Goal: Information Seeking & Learning: Find specific page/section

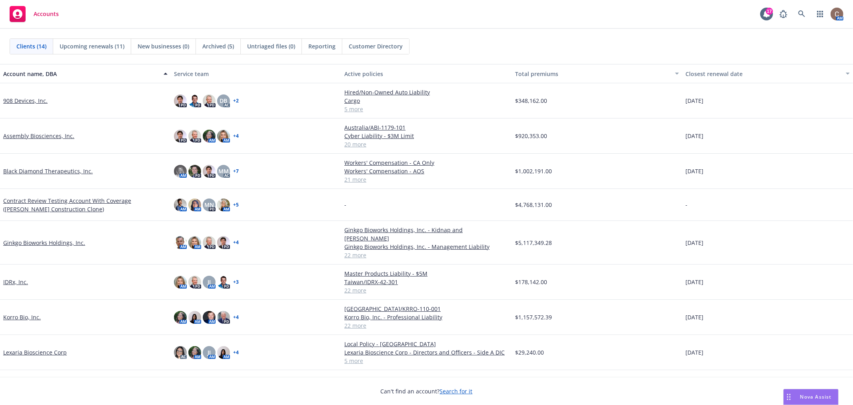
click at [50, 238] on link "Ginkgo Bioworks Holdings, Inc." at bounding box center [44, 242] width 82 height 8
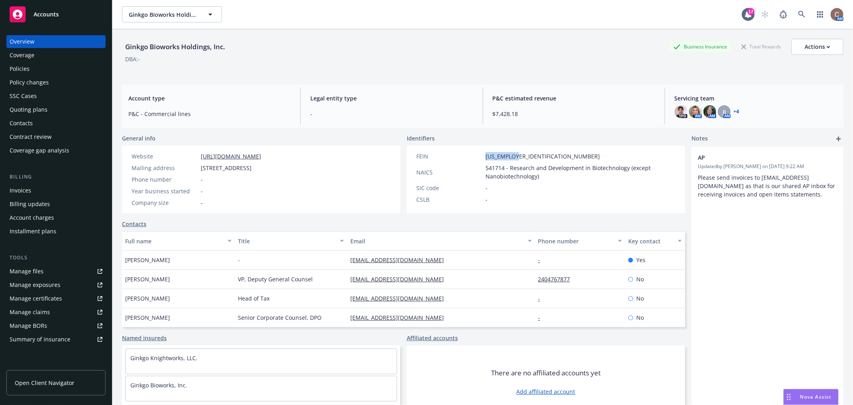
drag, startPoint x: 516, startPoint y: 154, endPoint x: 470, endPoint y: 154, distance: 46.0
click at [470, 154] on div "FEIN [US_EMPLOYER_IDENTIFICATION_NUMBER]" at bounding box center [545, 156] width 265 height 8
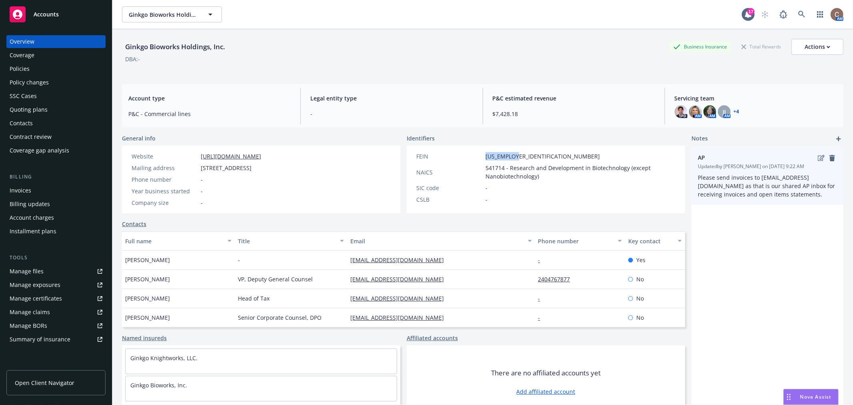
copy div "[US_EMPLOYER_IDENTIFICATION_NUMBER]"
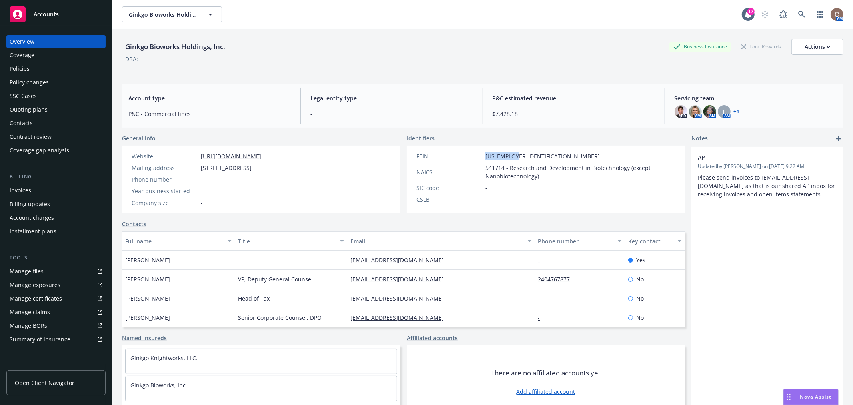
click at [39, 64] on div "Policies" at bounding box center [56, 68] width 93 height 13
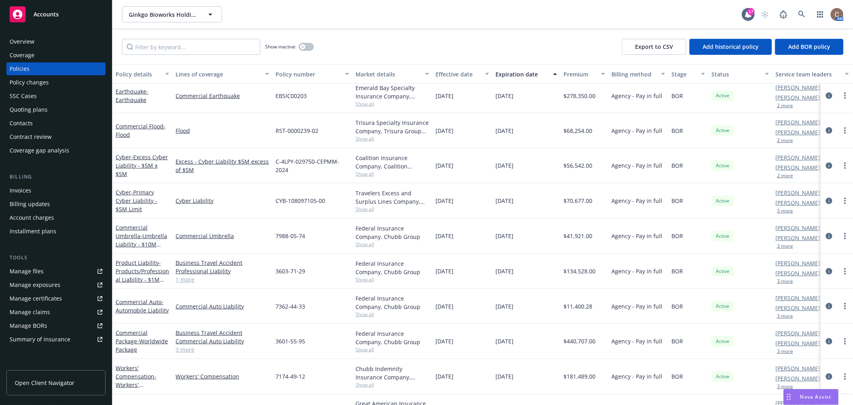
scroll to position [484, 0]
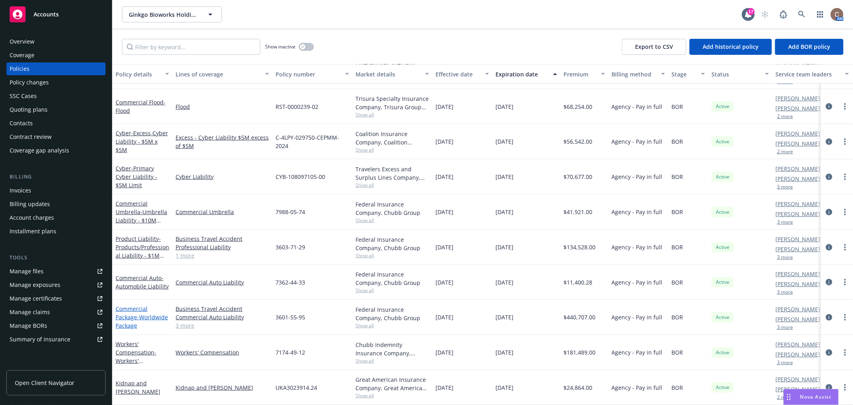
click at [127, 314] on span "- Worldwide Package" at bounding box center [142, 321] width 52 height 16
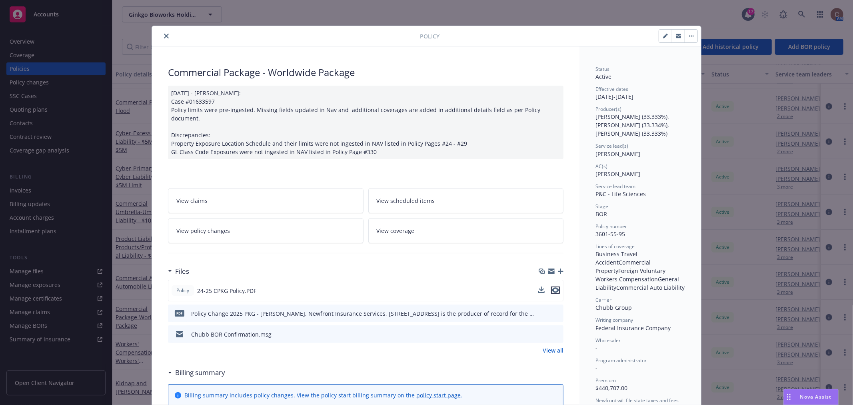
click at [552, 287] on icon "preview file" at bounding box center [555, 290] width 7 height 6
click at [164, 36] on icon "close" at bounding box center [166, 36] width 5 height 5
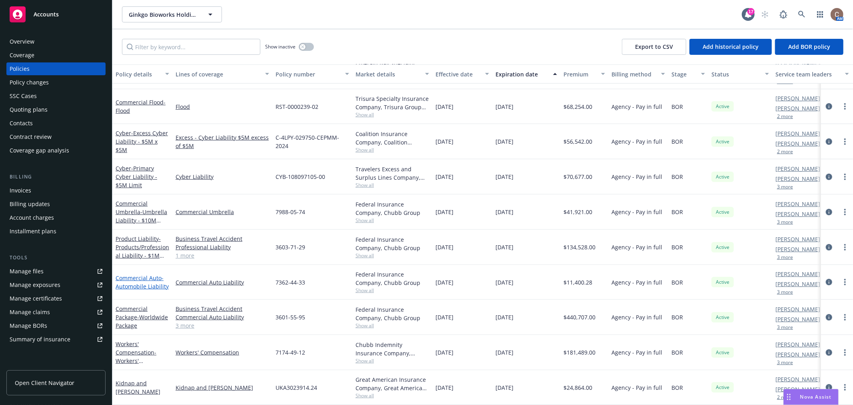
click at [134, 280] on span "- Automobile Liability" at bounding box center [142, 282] width 53 height 16
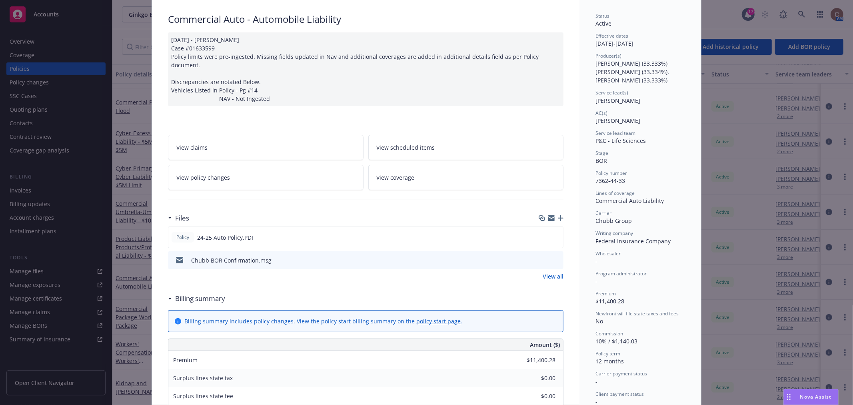
scroll to position [133, 0]
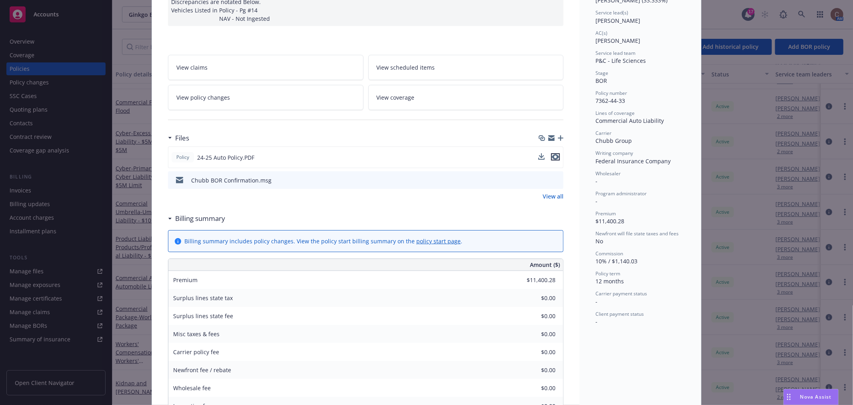
click at [552, 154] on icon "preview file" at bounding box center [555, 157] width 7 height 6
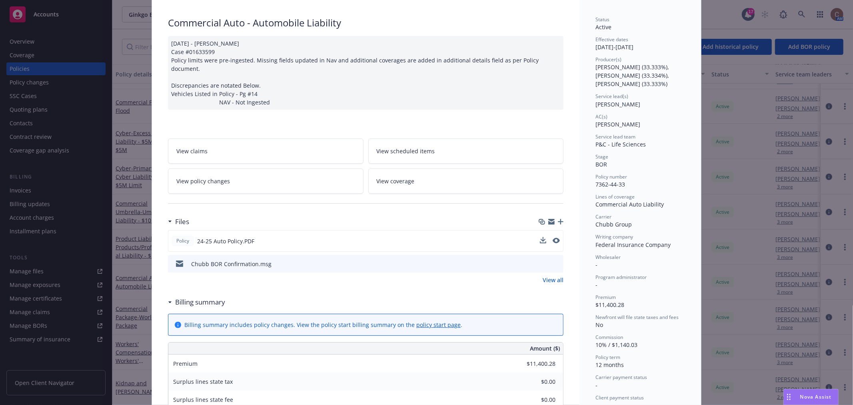
scroll to position [0, 0]
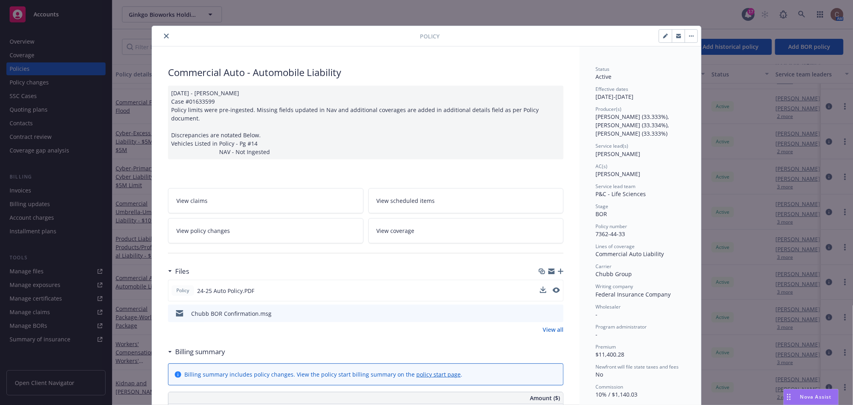
click at [164, 34] on icon "close" at bounding box center [166, 36] width 5 height 5
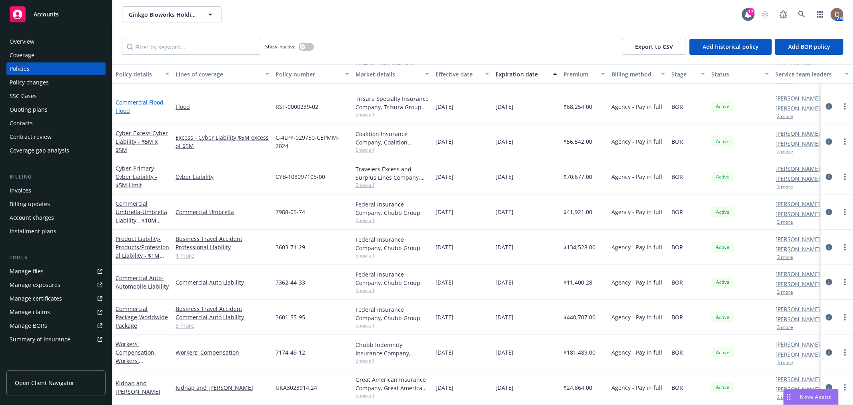
click at [126, 98] on link "Commercial Flood - Flood" at bounding box center [141, 106] width 50 height 16
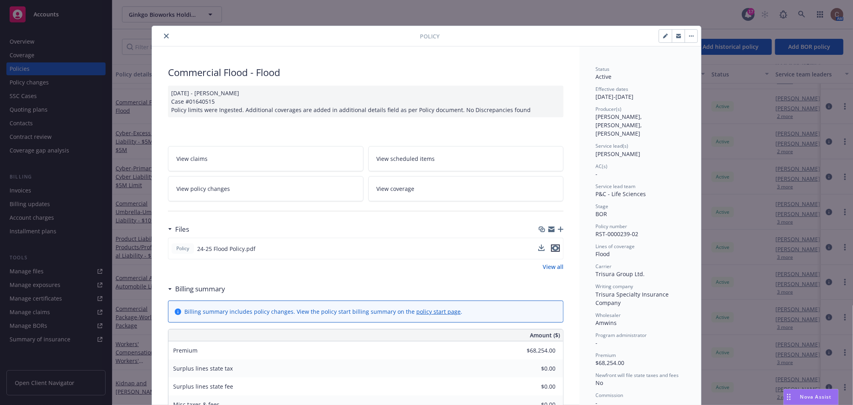
click at [554, 247] on icon "preview file" at bounding box center [555, 248] width 7 height 6
click at [164, 35] on icon "close" at bounding box center [166, 36] width 5 height 5
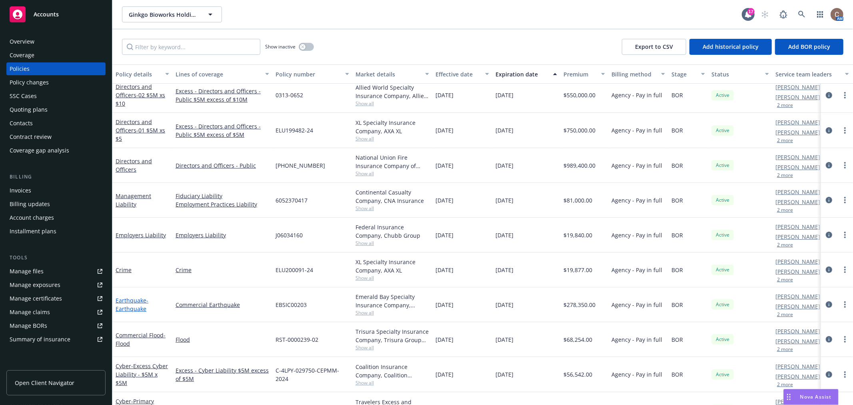
scroll to position [306, 0]
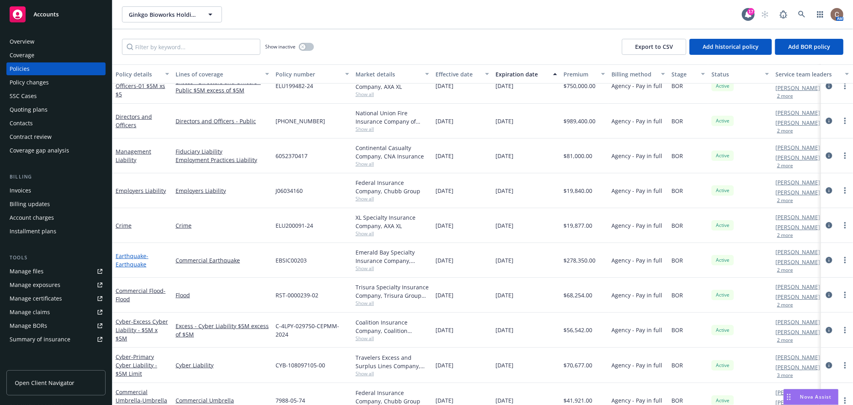
click at [137, 256] on link "Earthquake - Earthquake" at bounding box center [132, 260] width 33 height 16
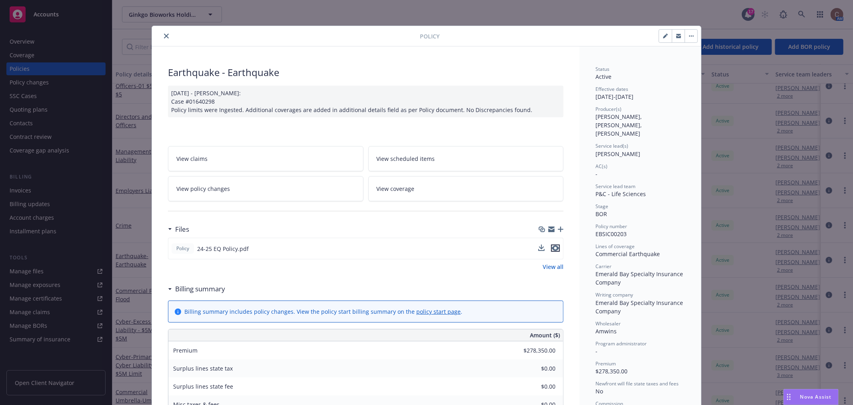
click at [552, 248] on icon "preview file" at bounding box center [555, 248] width 7 height 6
